Goal: Task Accomplishment & Management: Manage account settings

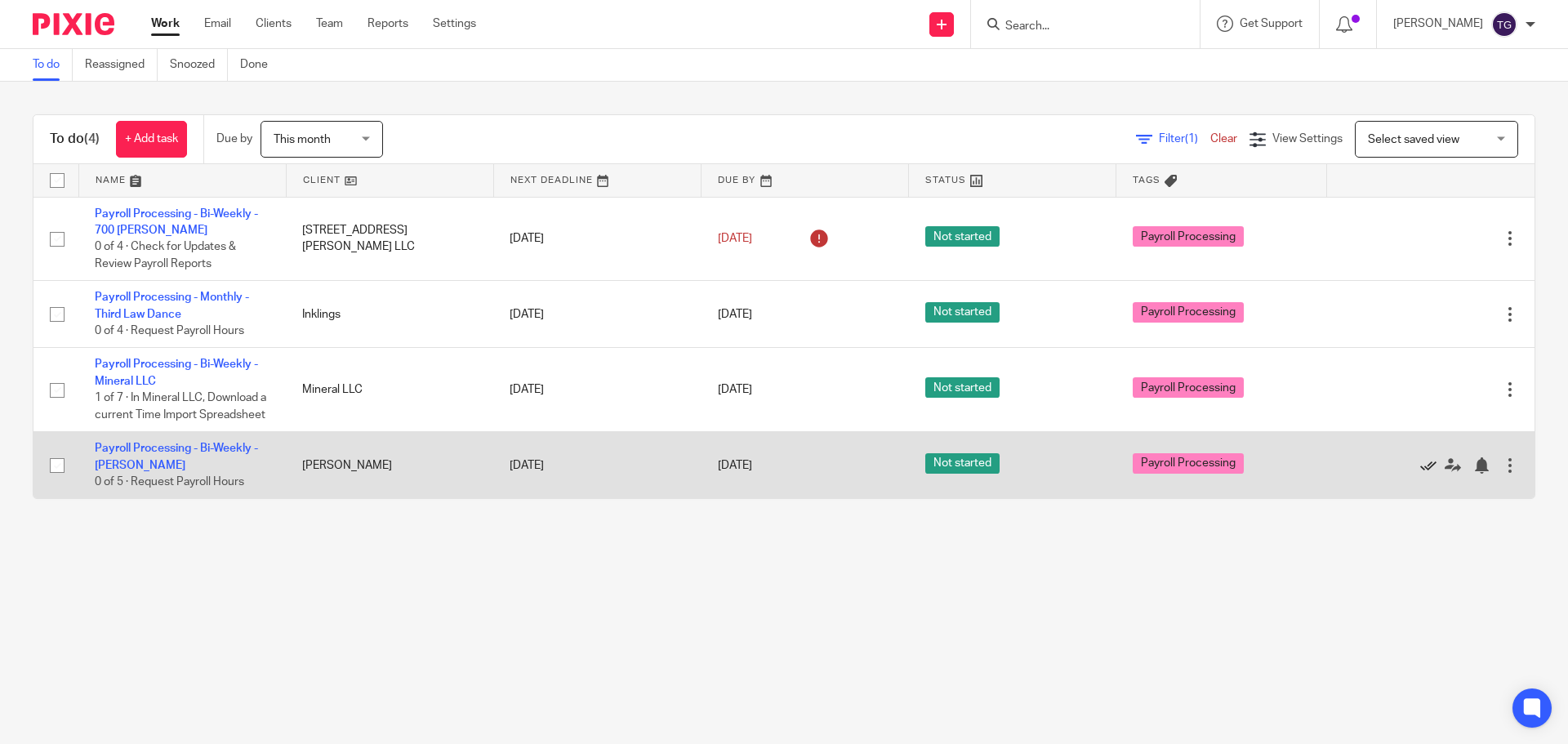
click at [1421, 474] on icon at bounding box center [1429, 465] width 16 height 16
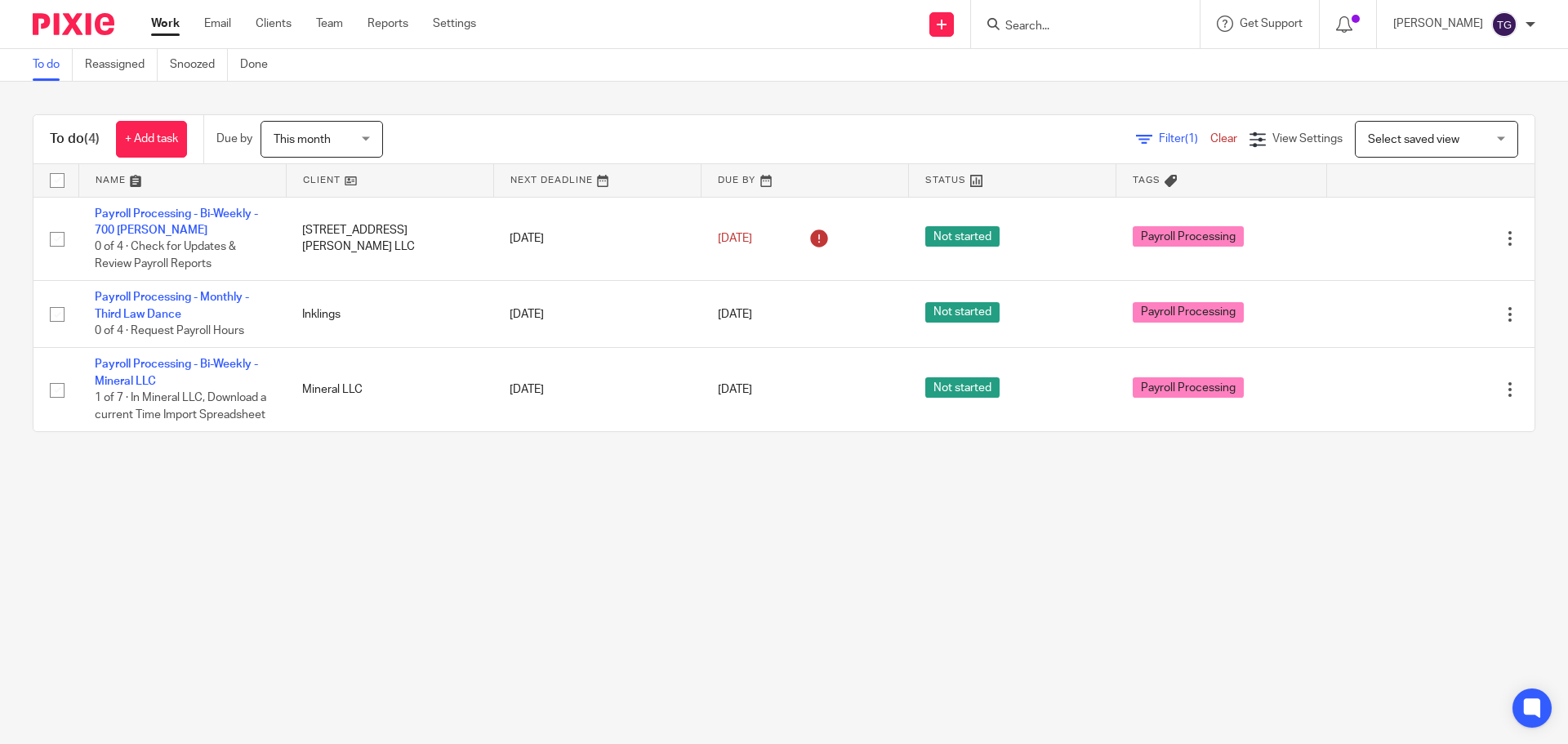
click at [387, 141] on div "This month This month [DATE] [DATE] This week Next week This month Next month A…" at bounding box center [330, 139] width 139 height 37
click at [372, 145] on div "This month This month" at bounding box center [322, 139] width 122 height 37
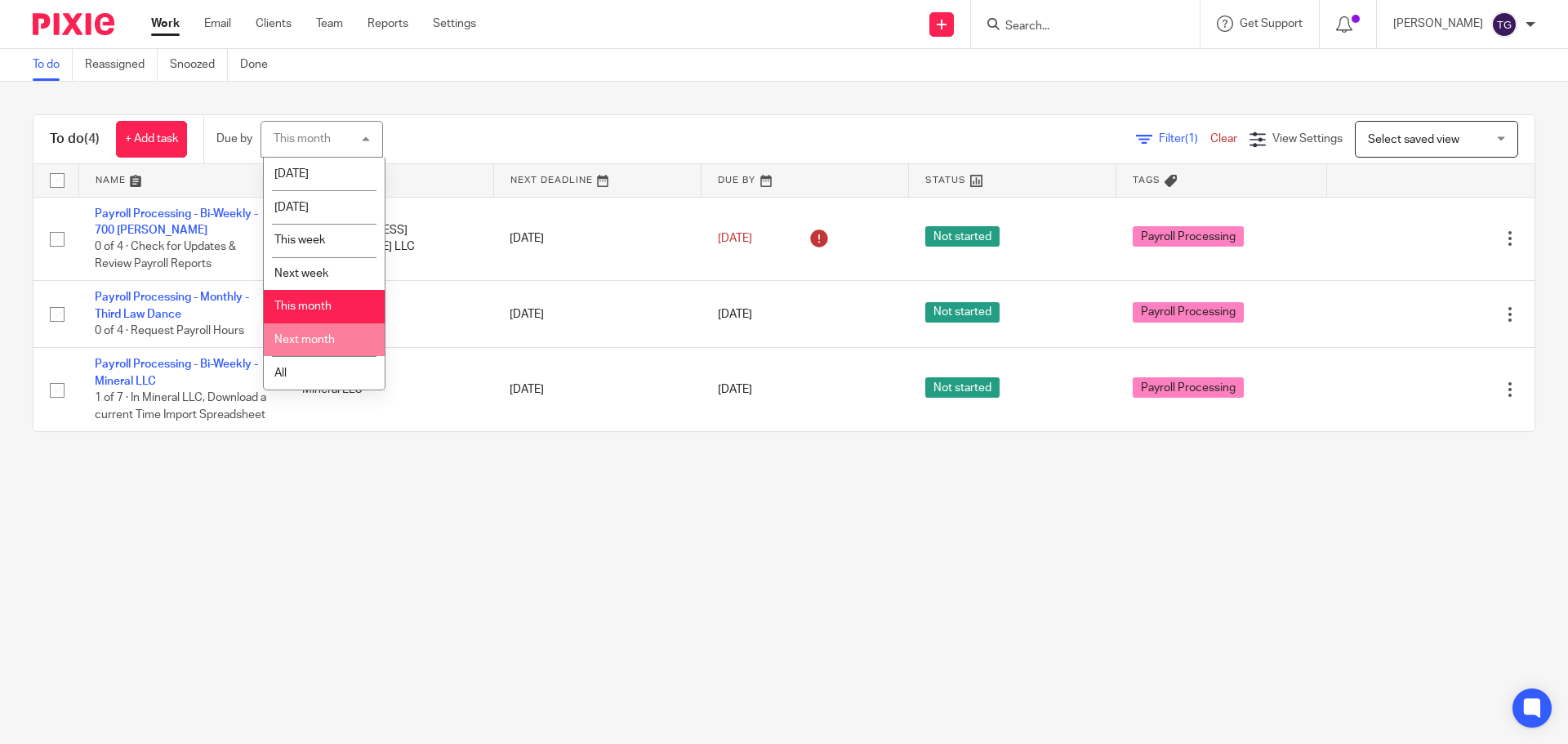
click at [332, 332] on li "Next month" at bounding box center [324, 340] width 121 height 33
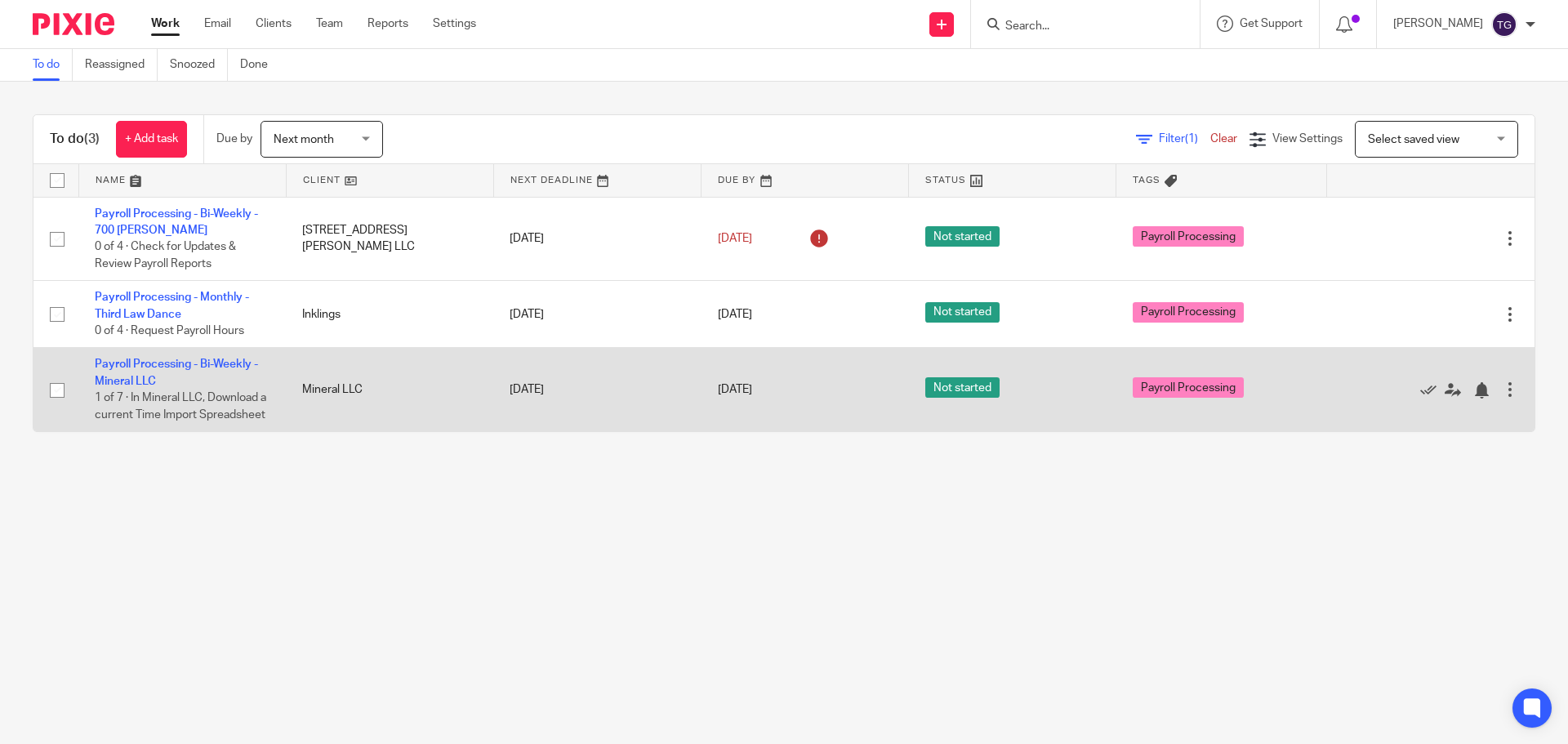
drag, startPoint x: 327, startPoint y: 412, endPoint x: 298, endPoint y: 439, distance: 39.6
click at [298, 431] on td "Mineral LLC" at bounding box center [389, 389] width 208 height 84
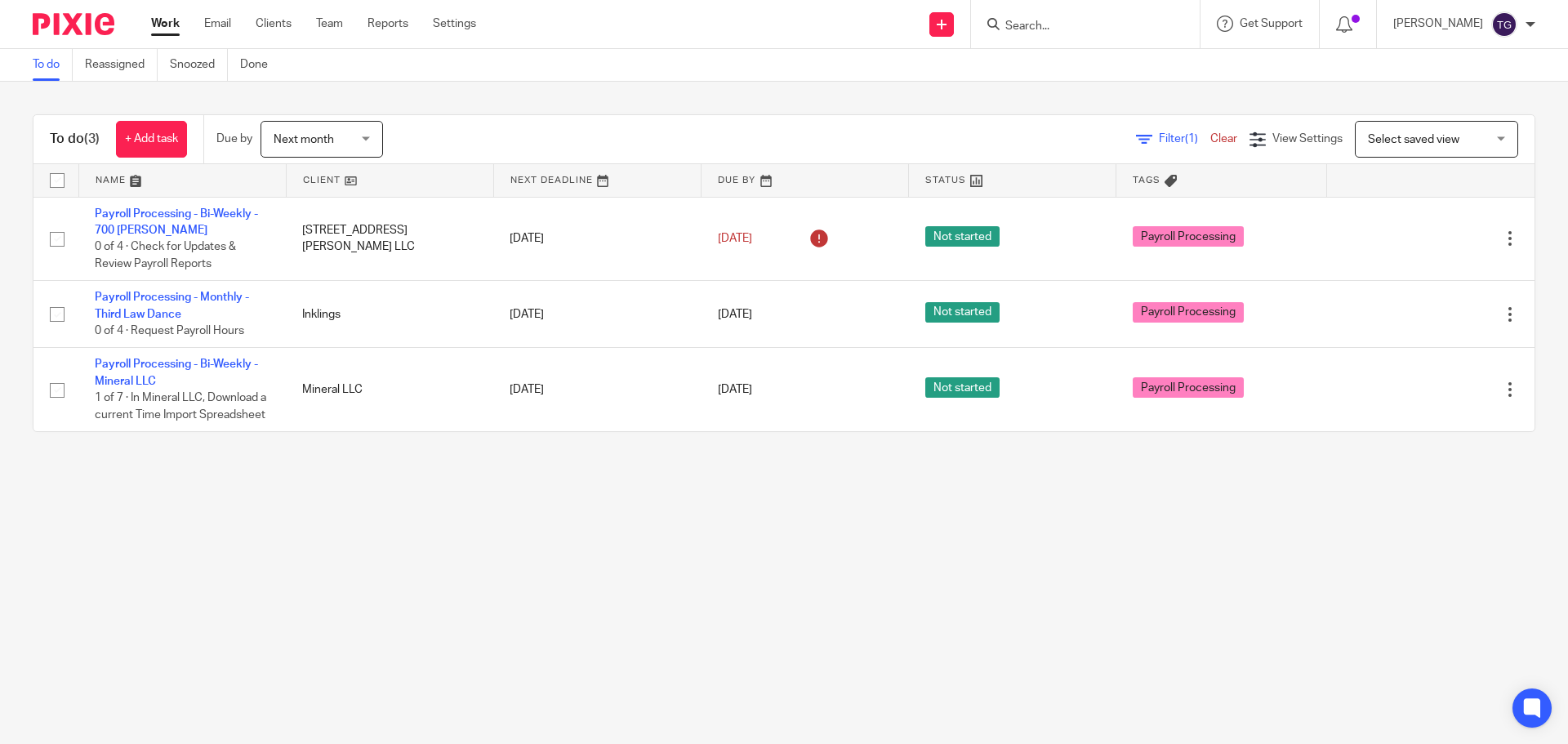
click at [282, 465] on div "To do (3) + Add task Due by Next month Next month [DATE] [DATE] This week Next …" at bounding box center [784, 273] width 1568 height 383
